Goal: Information Seeking & Learning: Learn about a topic

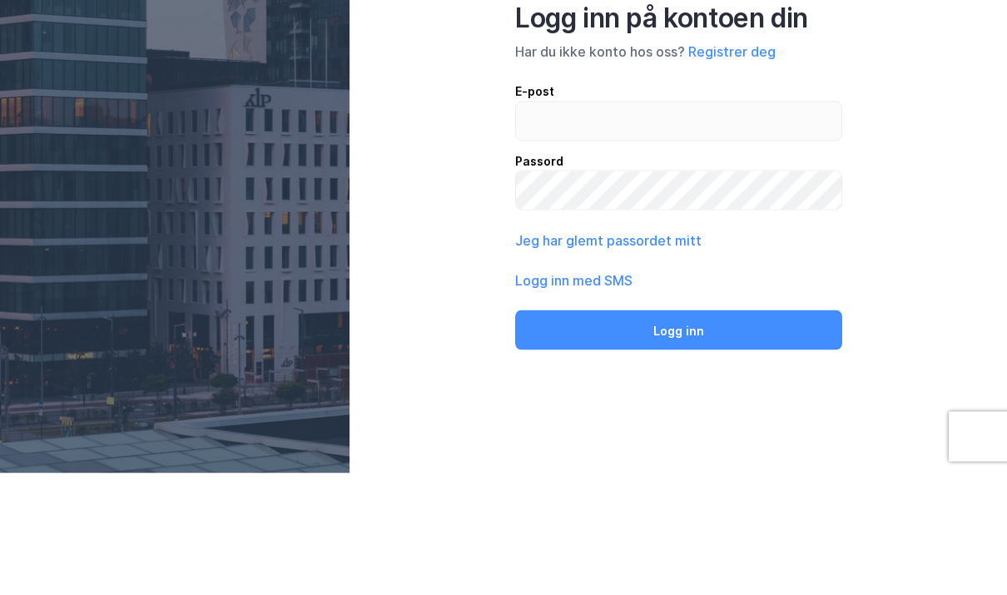
scroll to position [52, 0]
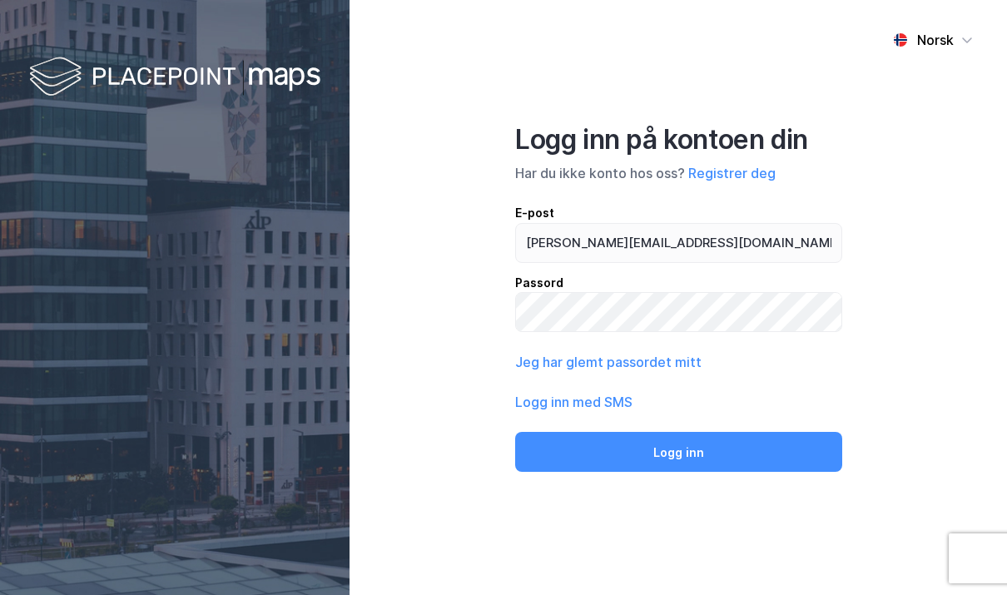
type input "[PERSON_NAME][EMAIL_ADDRESS][DOMAIN_NAME]"
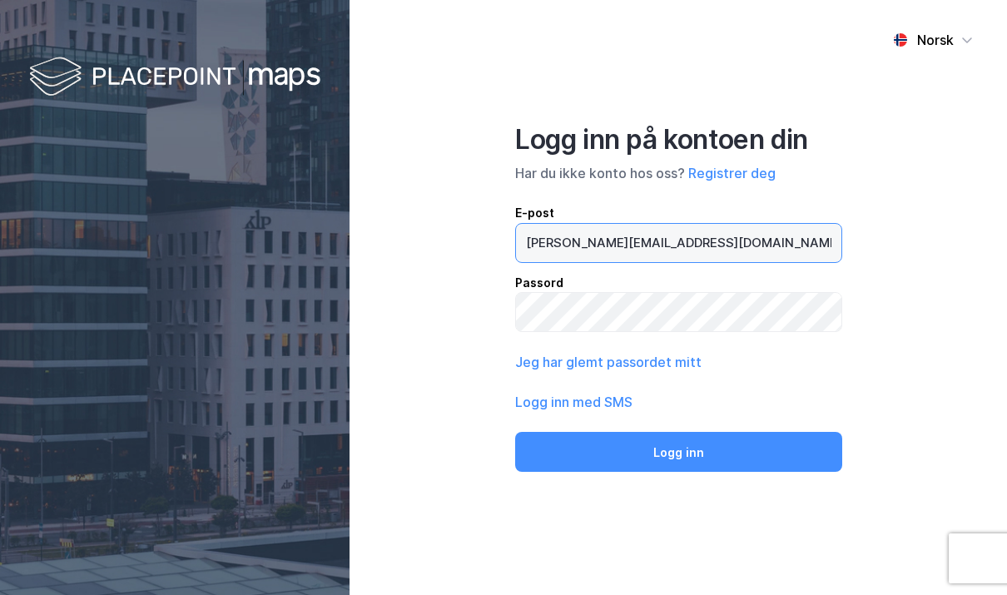
click at [678, 432] on button "Logg inn" at bounding box center [678, 452] width 327 height 40
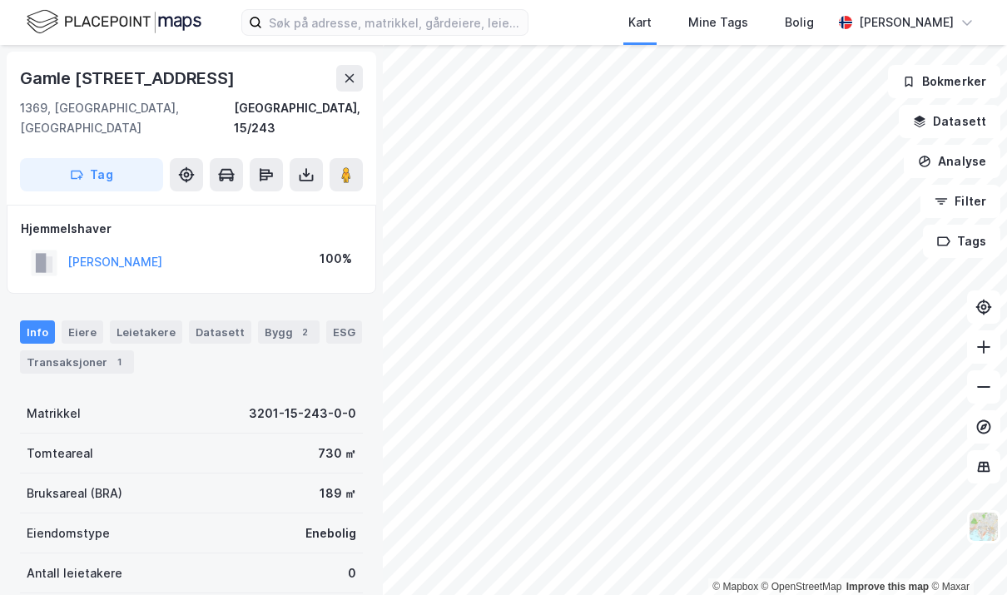
scroll to position [52, 0]
